Goal: Information Seeking & Learning: Learn about a topic

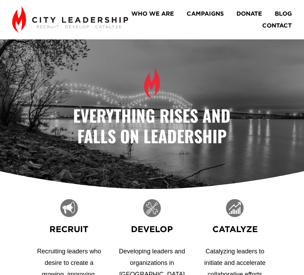
click at [224, 12] on link "CAMPAIGNS" at bounding box center [205, 14] width 37 height 12
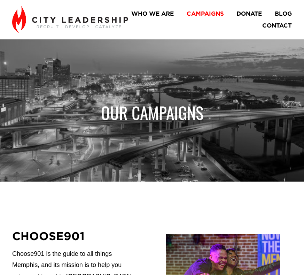
click at [174, 13] on link "WHO WE ARE" at bounding box center [152, 14] width 42 height 12
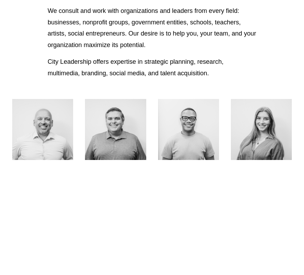
scroll to position [244, 0]
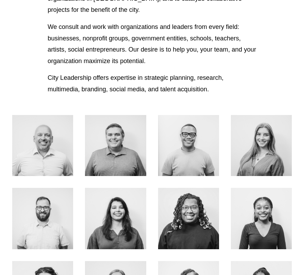
click at [55, 123] on div at bounding box center [42, 145] width 61 height 61
click at [44, 157] on link "About Me" at bounding box center [43, 169] width 44 height 25
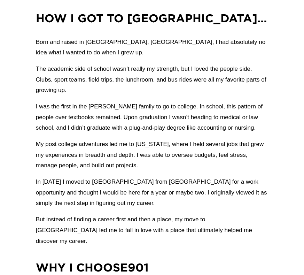
scroll to position [453, 0]
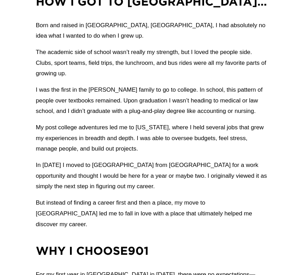
click at [81, 92] on p "I was the first in the Carroll family to go to college. In school, this pattern…" at bounding box center [152, 101] width 233 height 32
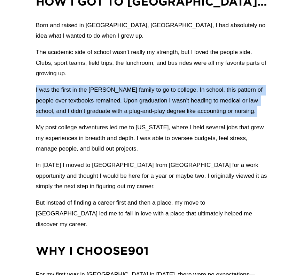
click at [81, 92] on p "I was the first in the Carroll family to go to college. In school, this pattern…" at bounding box center [152, 101] width 233 height 32
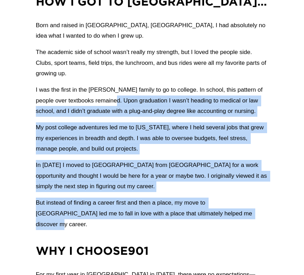
drag, startPoint x: 101, startPoint y: 103, endPoint x: 250, endPoint y: 221, distance: 190.2
click at [250, 221] on div "How I got to Memphis… Born and raised in Murfreesboro, TN, I had absolutely no …" at bounding box center [152, 112] width 233 height 236
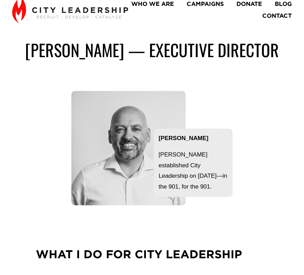
scroll to position [0, 0]
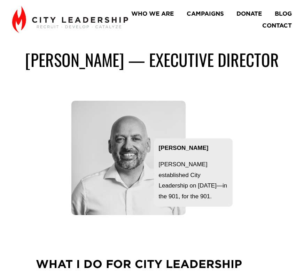
click at [174, 13] on link "WHO WE ARE" at bounding box center [152, 14] width 42 height 12
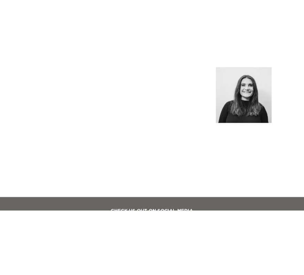
scroll to position [721, 0]
